Goal: Check status: Check status

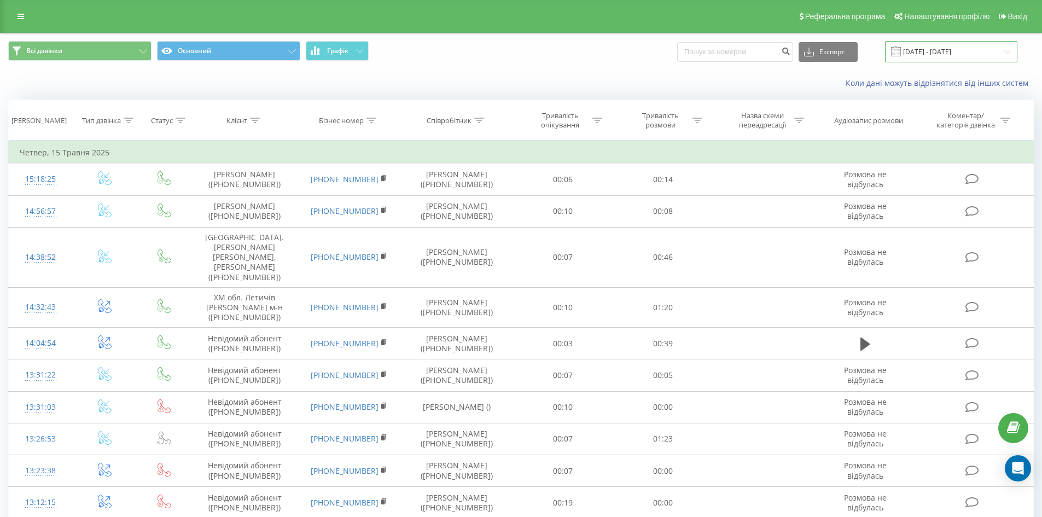
click at [945, 48] on input "[DATE] - [DATE]" at bounding box center [951, 51] width 132 height 21
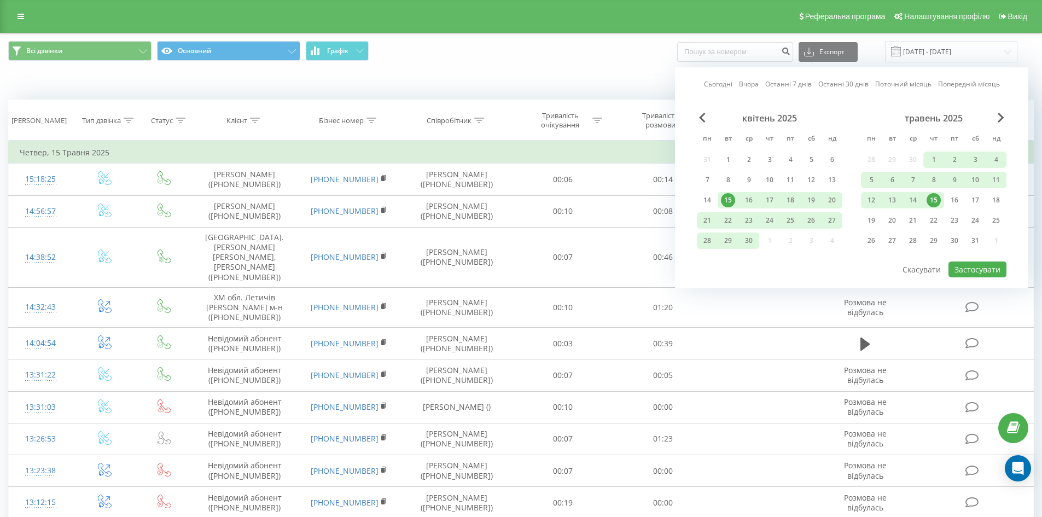
click at [1007, 116] on div "Сьогодні Вчора Останні 7 днів Останні 30 днів Поточний місяць Попередній місяць…" at bounding box center [852, 177] width 354 height 221
click at [1005, 116] on div "травень 2025" at bounding box center [934, 118] width 146 height 11
click at [999, 119] on span "Next Month" at bounding box center [1001, 118] width 7 height 10
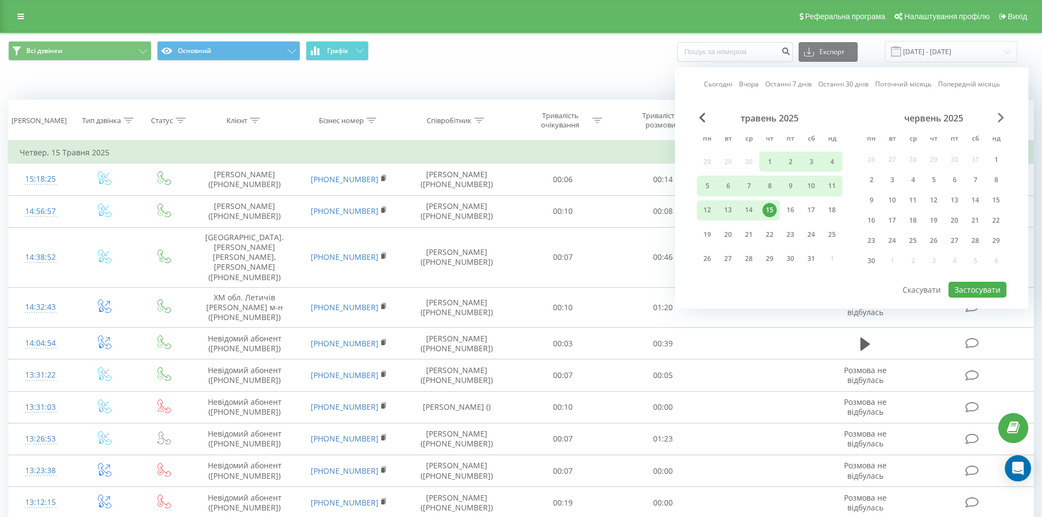
click at [999, 119] on span "Next Month" at bounding box center [1001, 118] width 7 height 10
click at [1011, 117] on div "Сьогодні Вчора Останні 7 днів Останні 30 днів Поточний місяць Попередній місяць…" at bounding box center [852, 187] width 354 height 241
click at [1007, 117] on div "Сьогодні Вчора Останні 7 днів Останні 30 днів Поточний місяць Попередній місяць…" at bounding box center [852, 187] width 354 height 241
click at [998, 120] on div "липень 2025" at bounding box center [934, 118] width 146 height 11
click at [1001, 117] on span "Next Month" at bounding box center [1001, 118] width 7 height 10
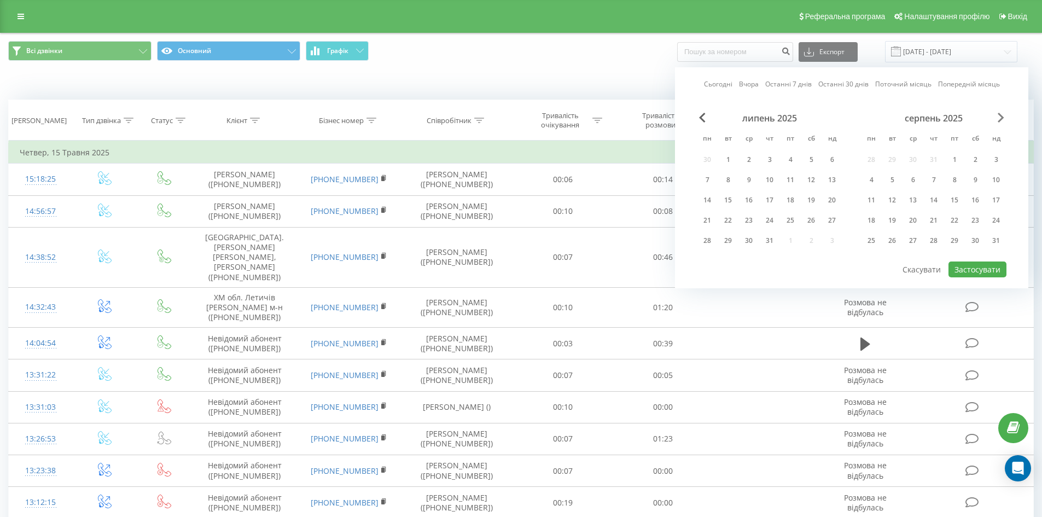
click at [1001, 117] on span "Next Month" at bounding box center [1001, 118] width 7 height 10
click at [799, 159] on div "1" at bounding box center [790, 160] width 21 height 16
click at [901, 239] on div "30" at bounding box center [892, 241] width 21 height 16
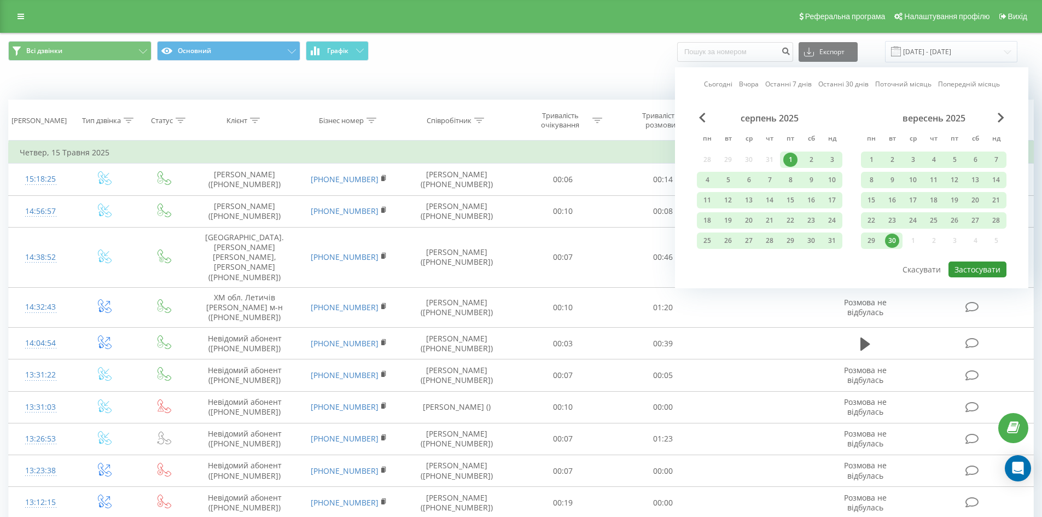
click at [993, 270] on button "Застосувати" at bounding box center [978, 270] width 58 height 16
type input "[DATE] - [DATE]"
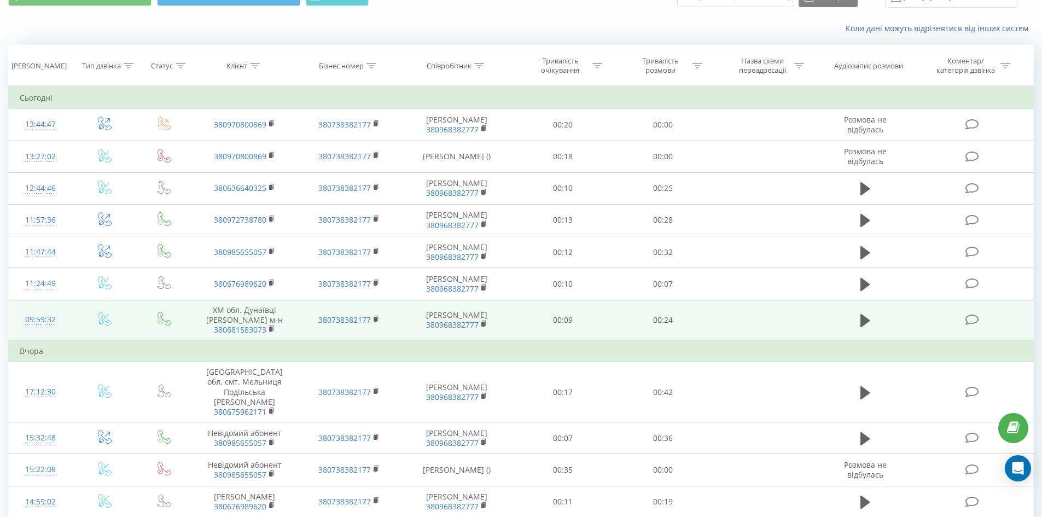
scroll to position [164, 0]
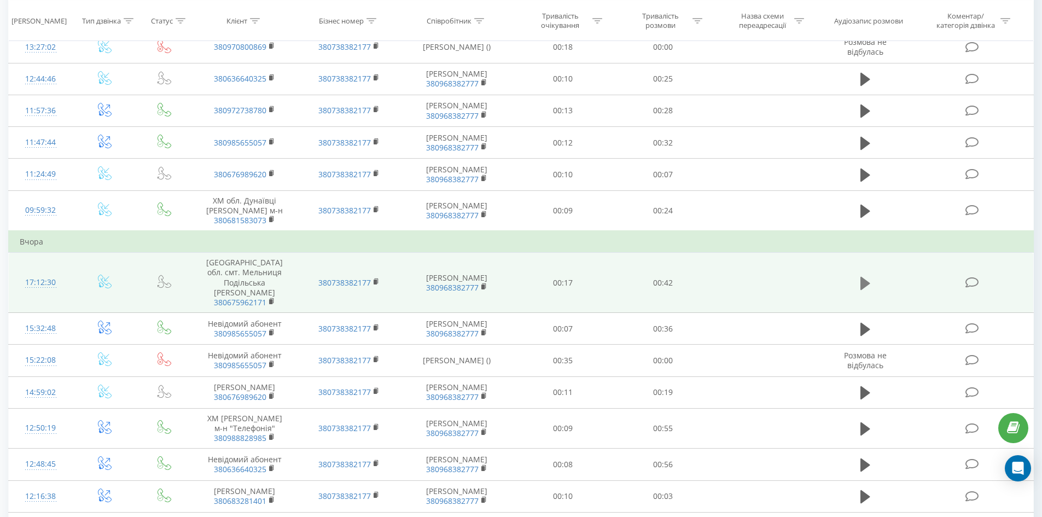
click at [859, 288] on button at bounding box center [866, 283] width 16 height 16
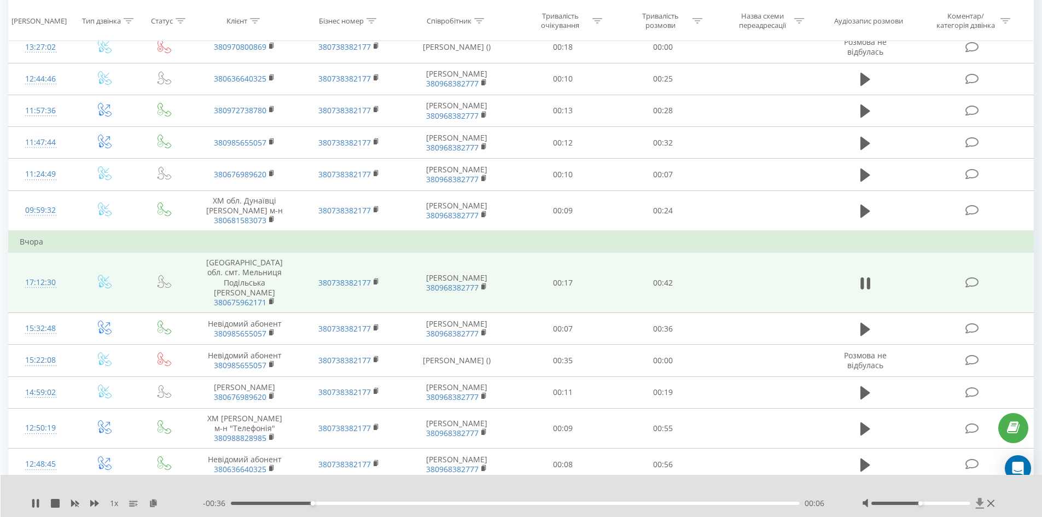
drag, startPoint x: 934, startPoint y: 507, endPoint x: 985, endPoint y: 507, distance: 50.9
click at [985, 507] on div at bounding box center [930, 503] width 136 height 11
drag, startPoint x: 917, startPoint y: 507, endPoint x: 942, endPoint y: 501, distance: 25.9
click at [942, 501] on div at bounding box center [930, 503] width 136 height 11
drag, startPoint x: 937, startPoint y: 501, endPoint x: 960, endPoint y: 507, distance: 23.8
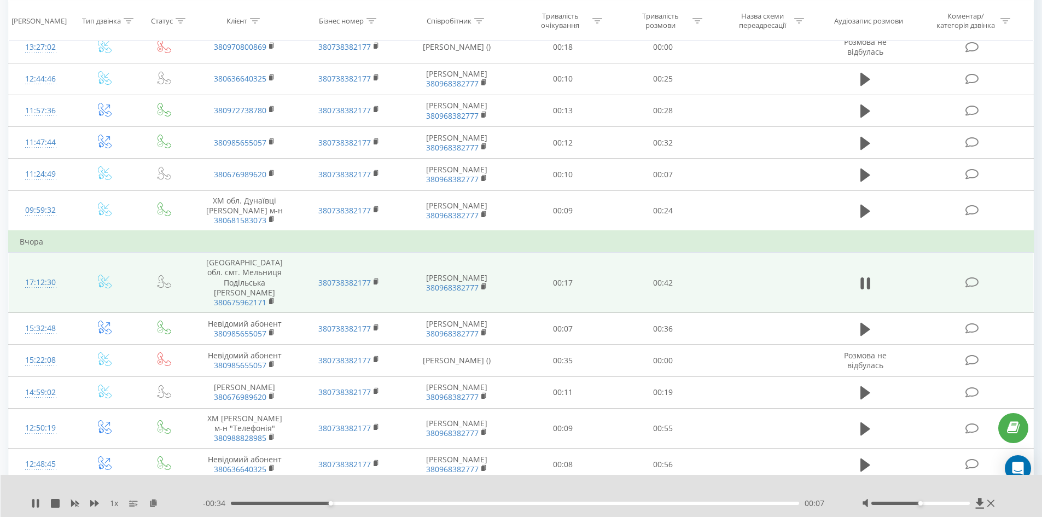
click at [961, 506] on div at bounding box center [930, 503] width 136 height 11
drag, startPoint x: 951, startPoint y: 505, endPoint x: 1030, endPoint y: 494, distance: 79.6
click at [1030, 494] on div "1 x - 00:34 00:07 00:07" at bounding box center [522, 496] width 1042 height 42
drag, startPoint x: 922, startPoint y: 503, endPoint x: 1032, endPoint y: 503, distance: 110.0
click at [1032, 503] on div "1 x - 00:33 00:08 00:08" at bounding box center [522, 496] width 1042 height 42
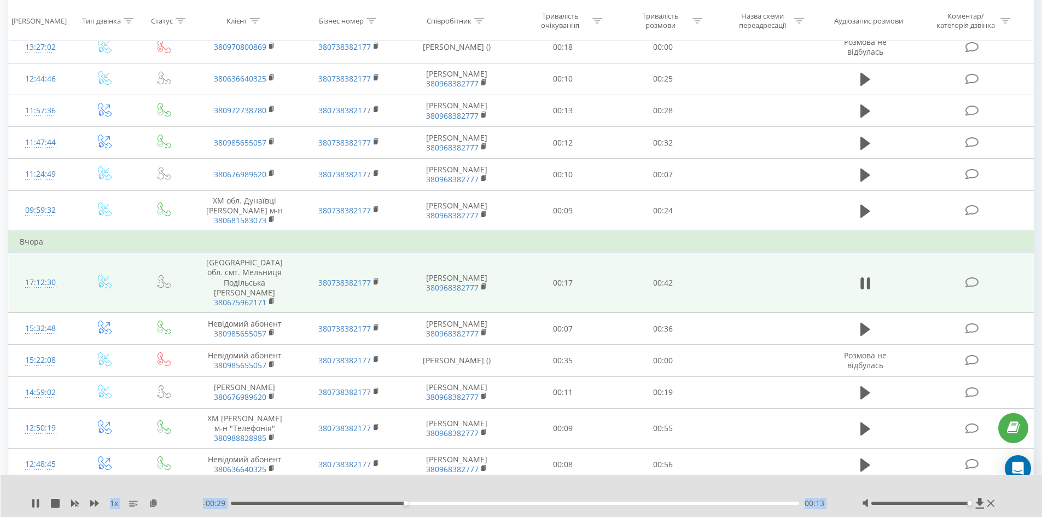
click at [265, 506] on div "- 00:29 00:13 00:13" at bounding box center [519, 503] width 632 height 11
drag, startPoint x: 265, startPoint y: 505, endPoint x: 195, endPoint y: 500, distance: 70.2
click at [195, 500] on div "1 x - 00:42 00:00 00:00" at bounding box center [514, 503] width 966 height 11
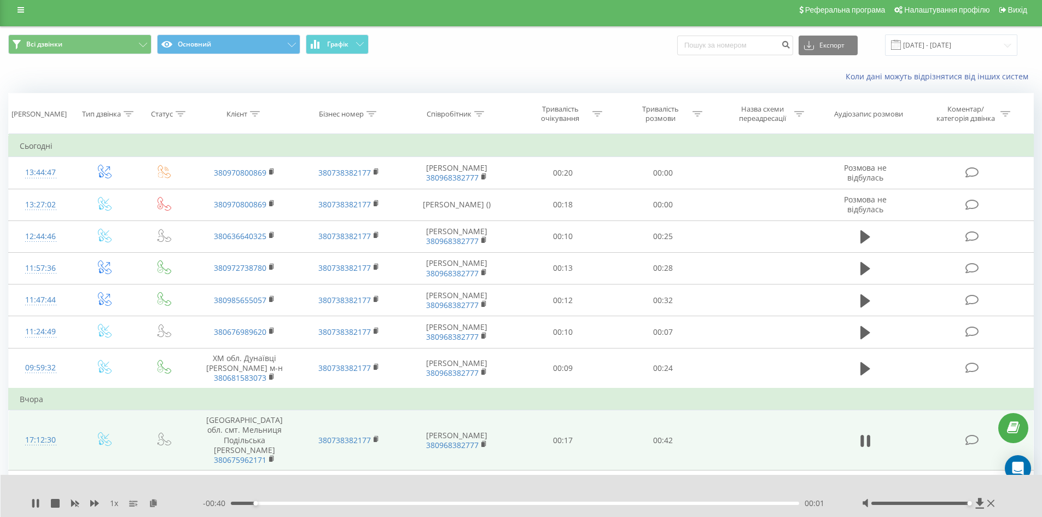
scroll to position [6, 0]
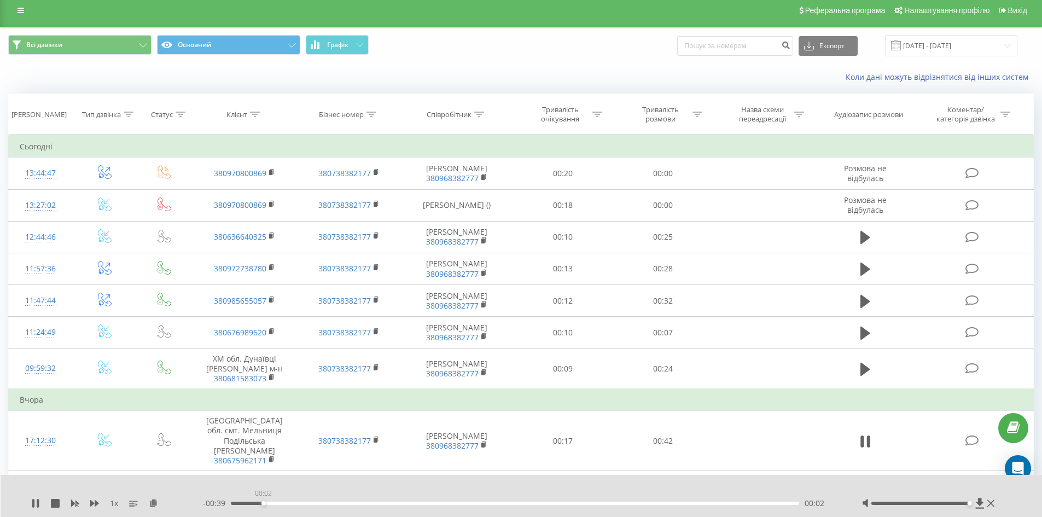
click at [260, 503] on div "00:02" at bounding box center [515, 503] width 569 height 3
click at [258, 503] on div "00:07" at bounding box center [515, 503] width 569 height 3
click at [40, 503] on div "1 x" at bounding box center [117, 503] width 172 height 11
click at [39, 504] on icon at bounding box center [38, 503] width 2 height 9
drag, startPoint x: 205, startPoint y: 499, endPoint x: 171, endPoint y: 499, distance: 33.4
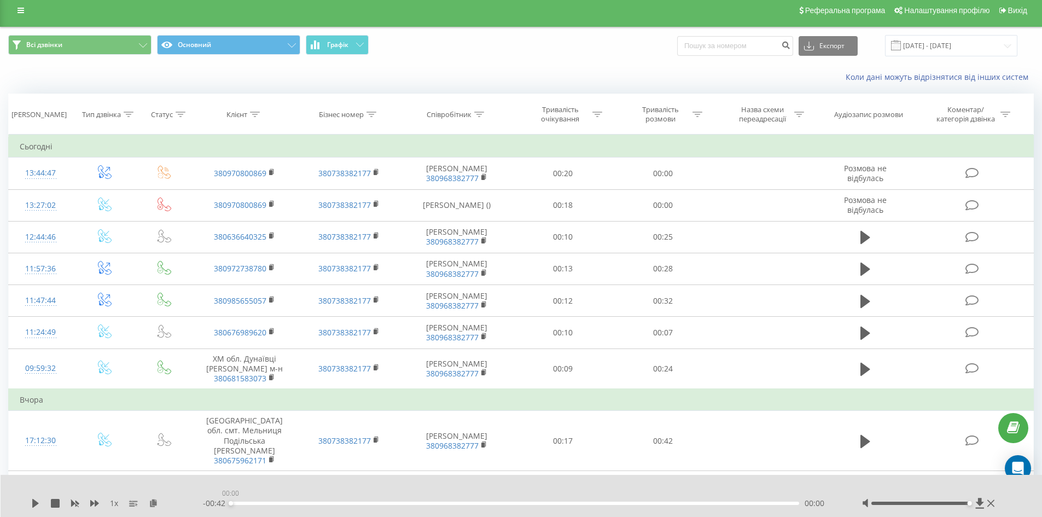
click at [171, 499] on div "1 x - 00:42 00:00 00:00" at bounding box center [514, 503] width 966 height 11
click at [32, 502] on icon at bounding box center [35, 503] width 9 height 9
click at [32, 502] on icon at bounding box center [33, 503] width 2 height 9
click at [32, 502] on icon at bounding box center [35, 503] width 9 height 9
click at [34, 502] on icon at bounding box center [33, 503] width 2 height 9
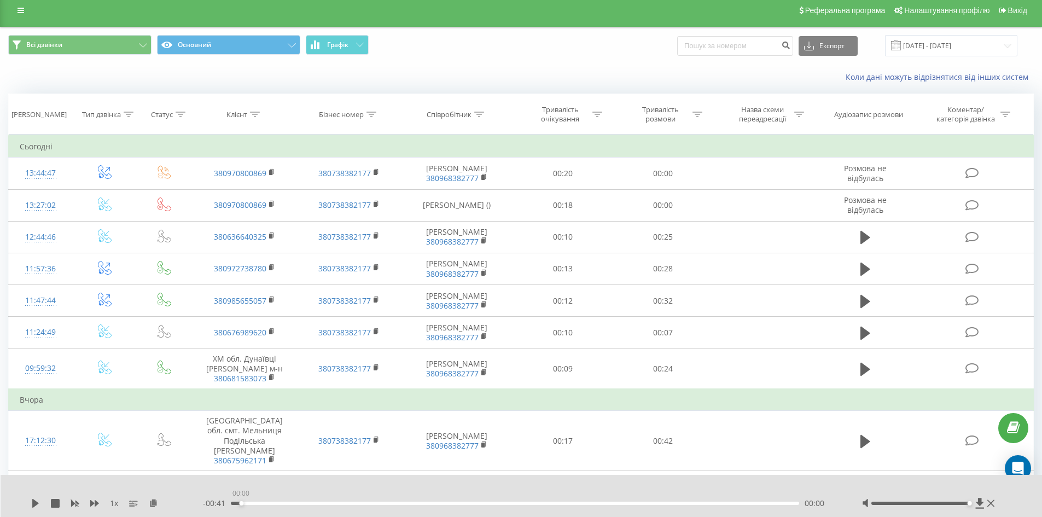
drag, startPoint x: 254, startPoint y: 502, endPoint x: 209, endPoint y: 502, distance: 44.9
click at [209, 502] on div "- 00:41 00:00 00:00" at bounding box center [519, 503] width 632 height 11
click at [43, 497] on div "1 x - 00:42 00:00 00:00" at bounding box center [522, 496] width 1042 height 42
click at [31, 507] on icon at bounding box center [35, 503] width 9 height 9
click at [236, 503] on div "00:00" at bounding box center [515, 503] width 569 height 3
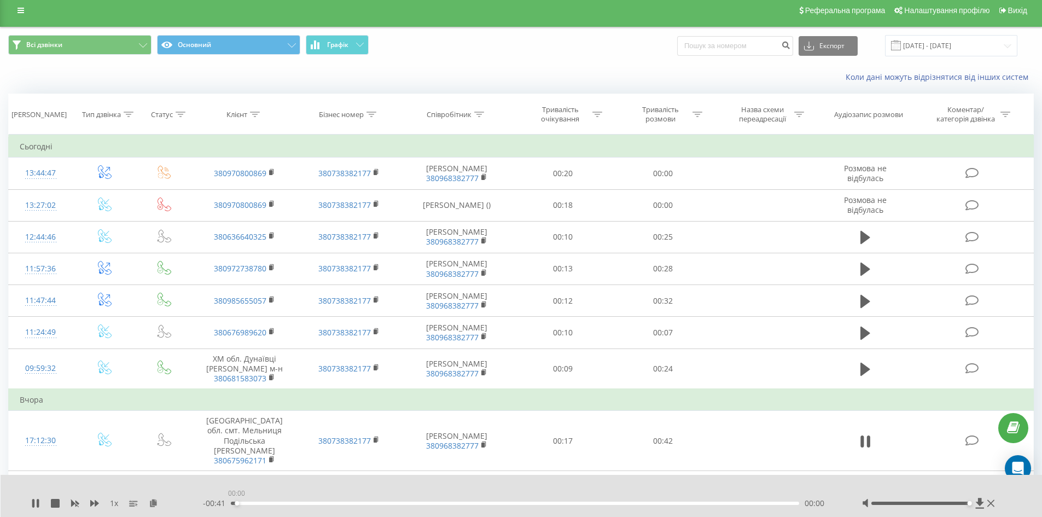
click at [236, 503] on div "00:00" at bounding box center [515, 503] width 569 height 3
click at [34, 502] on icon at bounding box center [33, 503] width 2 height 9
drag, startPoint x: 237, startPoint y: 502, endPoint x: 218, endPoint y: 502, distance: 19.7
click at [218, 502] on div "- 00:42 00:00 00:00" at bounding box center [519, 503] width 632 height 11
click at [39, 500] on icon at bounding box center [35, 503] width 9 height 9
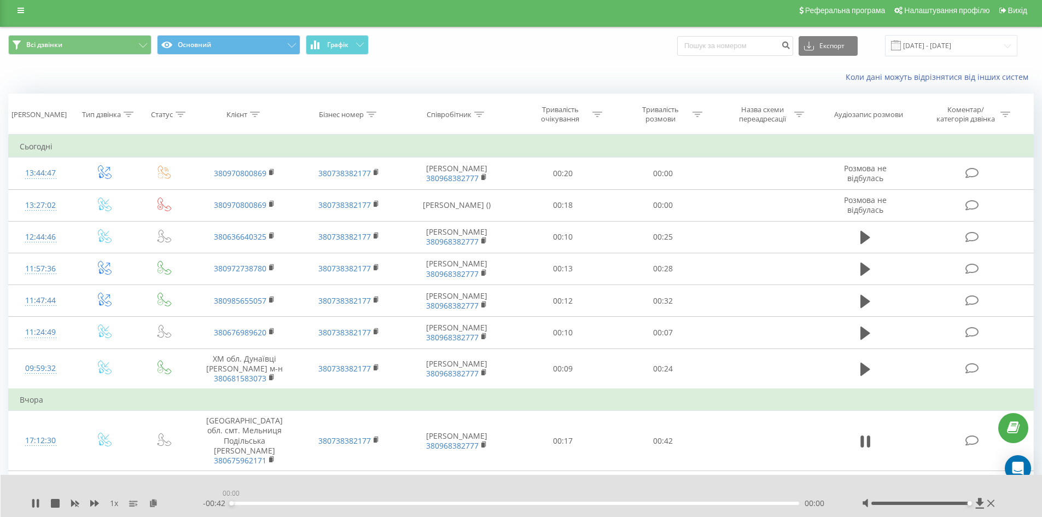
drag, startPoint x: 246, startPoint y: 505, endPoint x: 231, endPoint y: 503, distance: 15.4
click at [231, 503] on div "00:00" at bounding box center [515, 503] width 569 height 3
click at [37, 505] on icon at bounding box center [35, 503] width 9 height 9
click at [31, 504] on div "1 x - 00:41 00:00 00:00" at bounding box center [522, 496] width 1042 height 42
click at [34, 504] on icon at bounding box center [35, 503] width 7 height 9
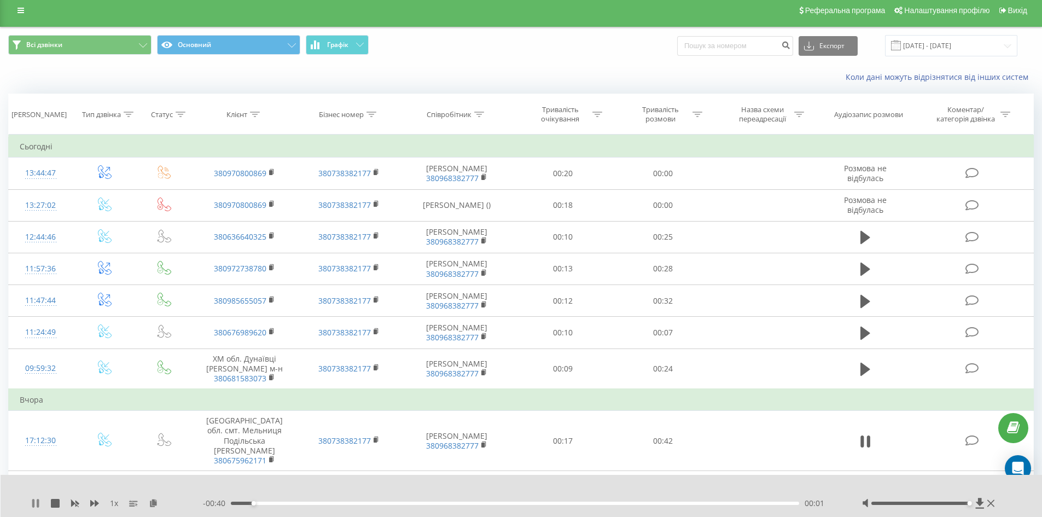
click at [35, 504] on icon at bounding box center [35, 503] width 9 height 9
click at [35, 504] on icon at bounding box center [35, 503] width 7 height 9
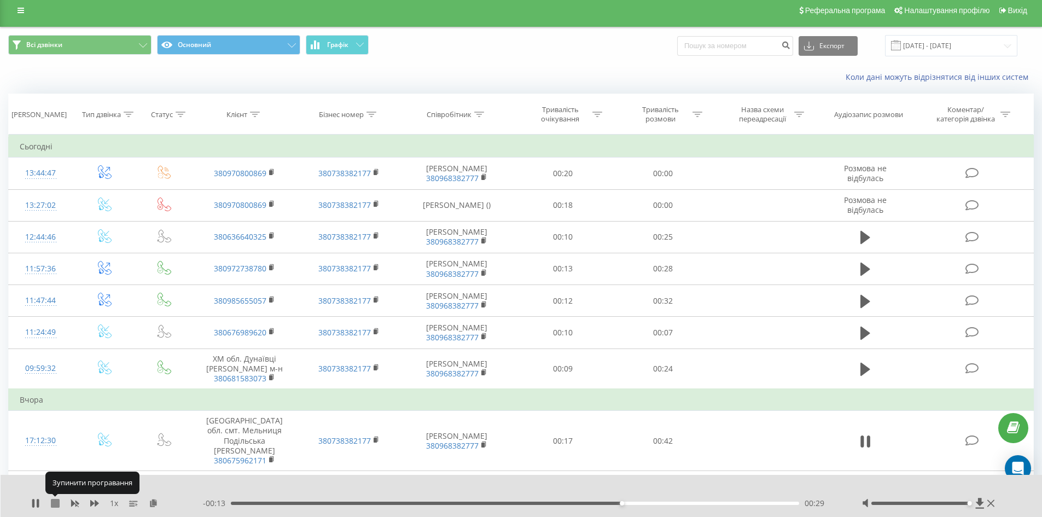
click at [58, 506] on icon at bounding box center [55, 503] width 9 height 9
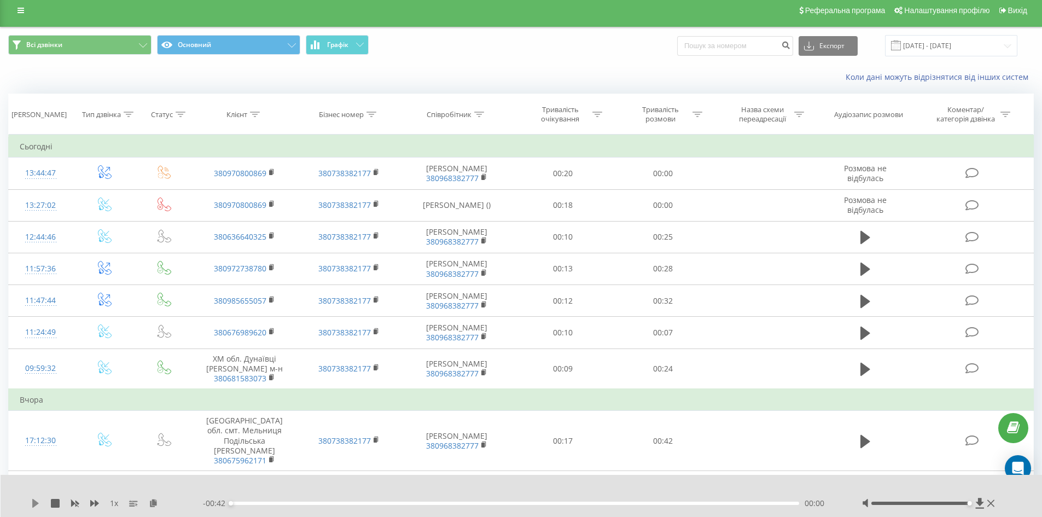
click at [34, 501] on icon at bounding box center [35, 503] width 7 height 9
click at [34, 500] on icon at bounding box center [33, 503] width 2 height 9
